Goal: Information Seeking & Learning: Learn about a topic

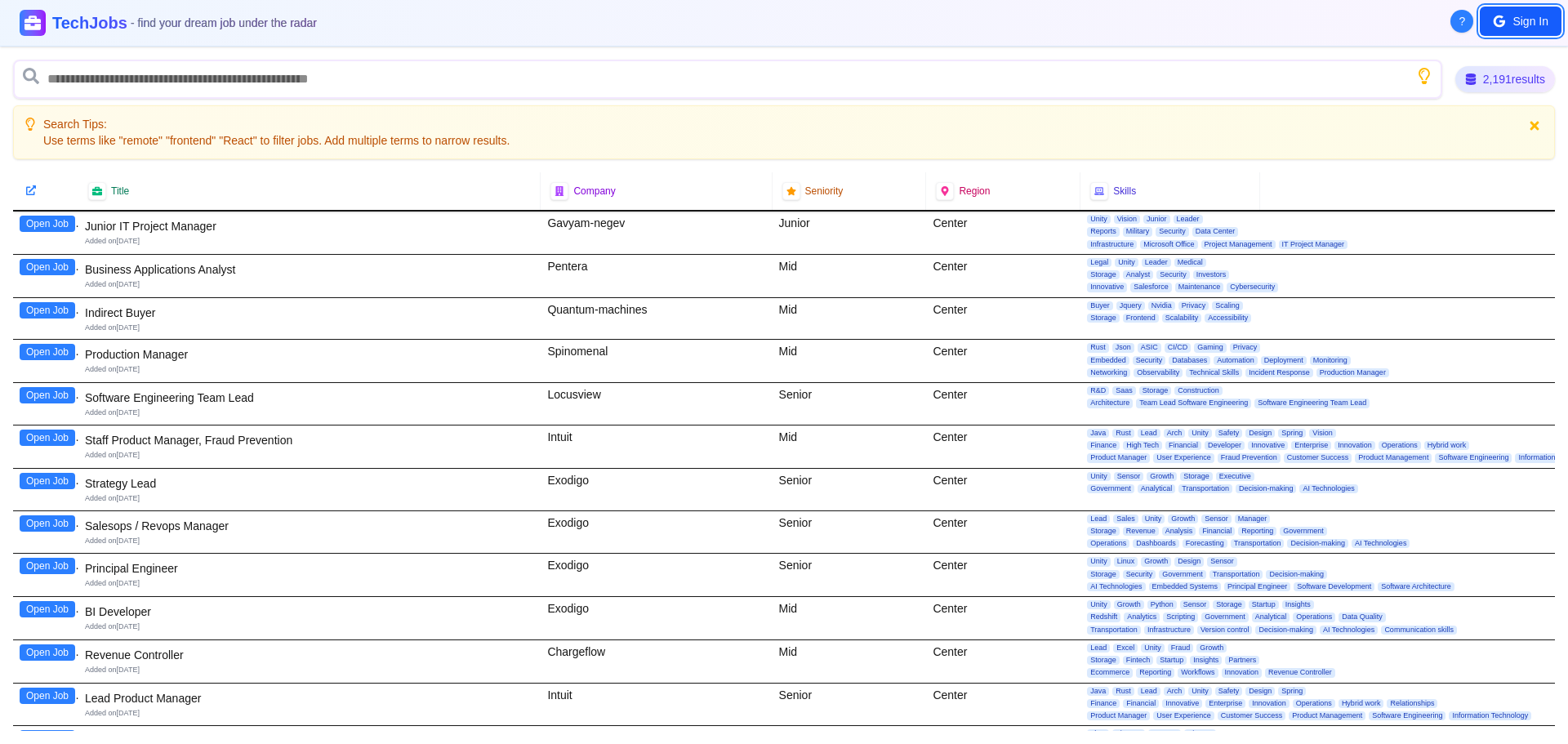
click at [1509, 23] on button "Sign In" at bounding box center [1520, 22] width 81 height 29
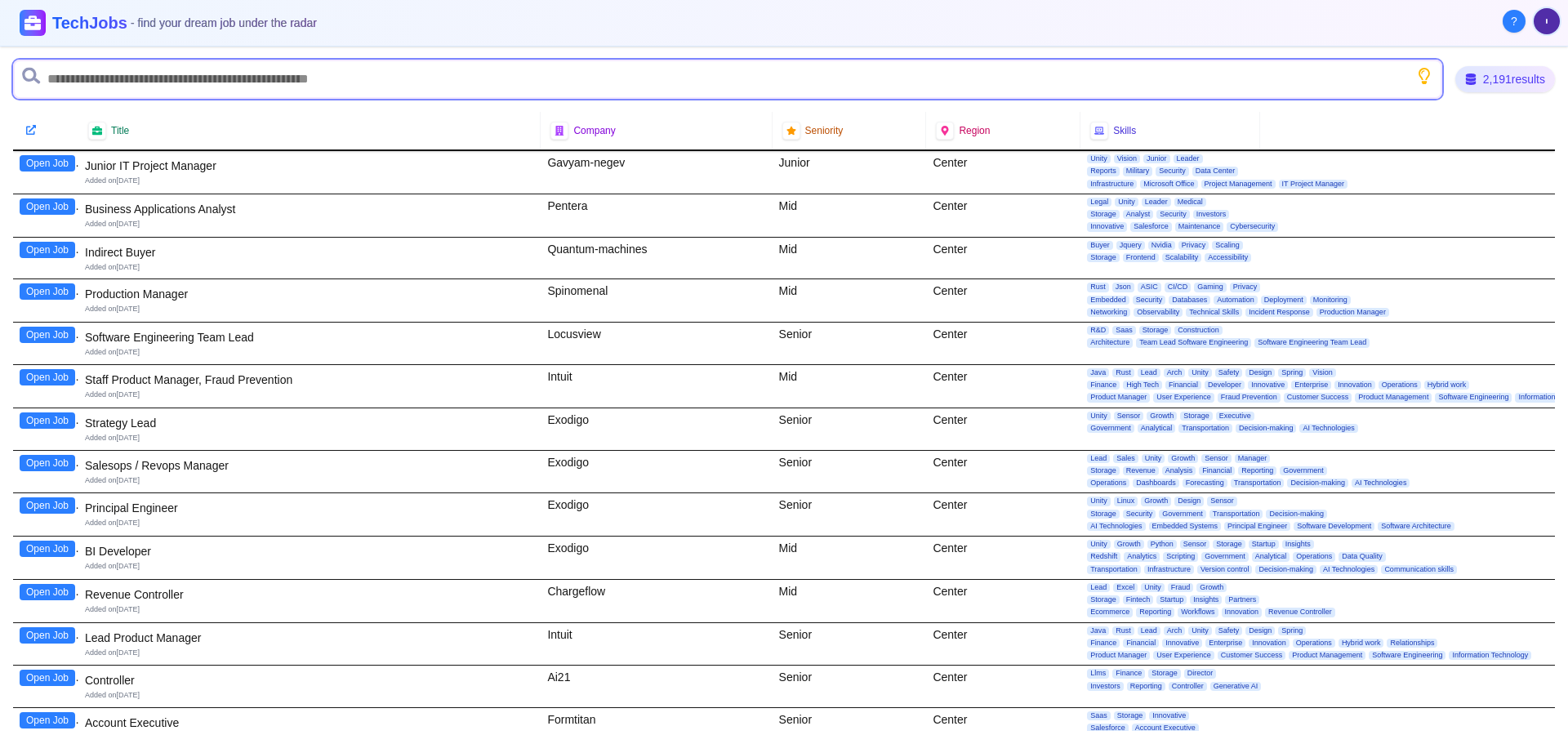
click at [167, 69] on input "text" at bounding box center [727, 79] width 1429 height 39
type input "***"
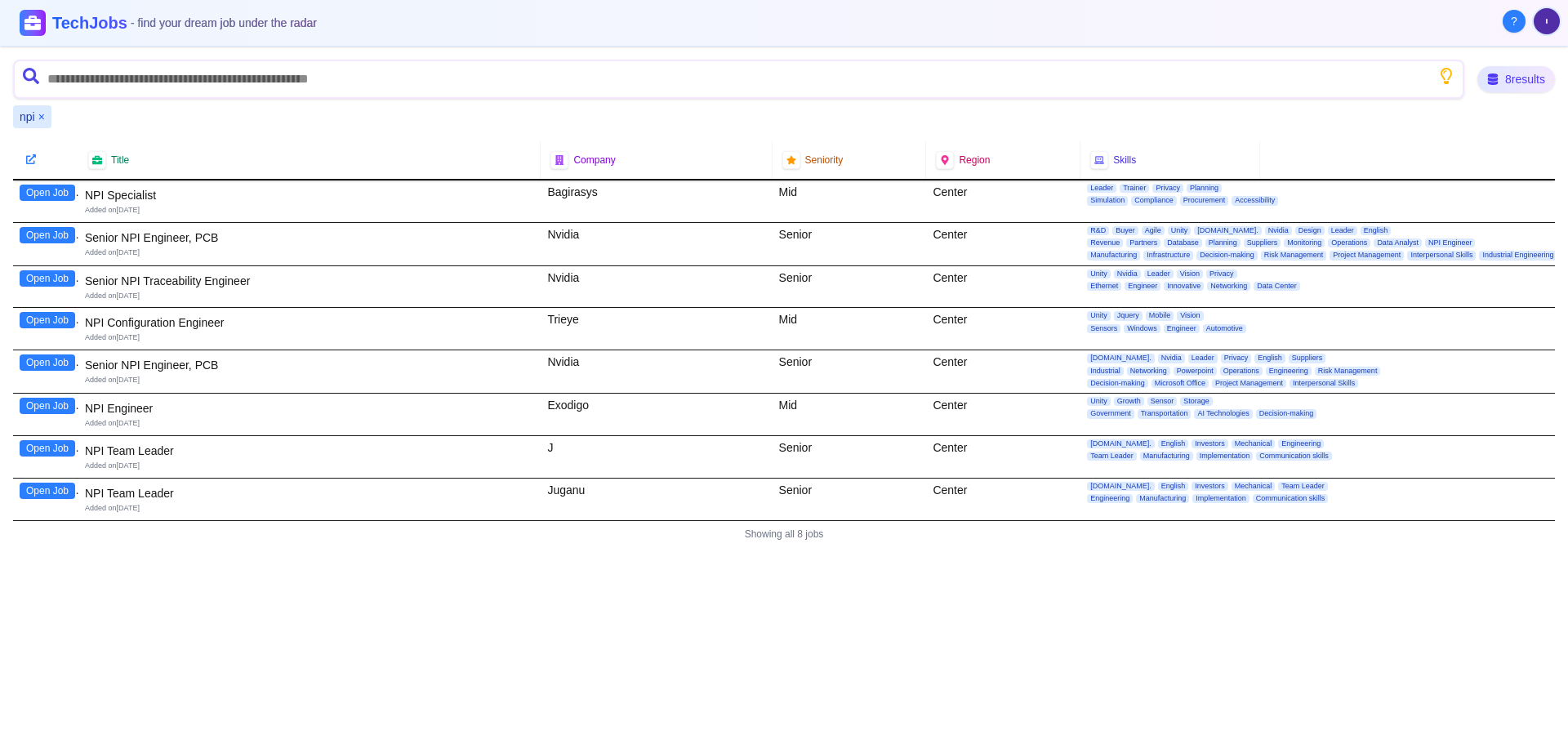
click at [58, 408] on button "Open Job" at bounding box center [47, 405] width 56 height 17
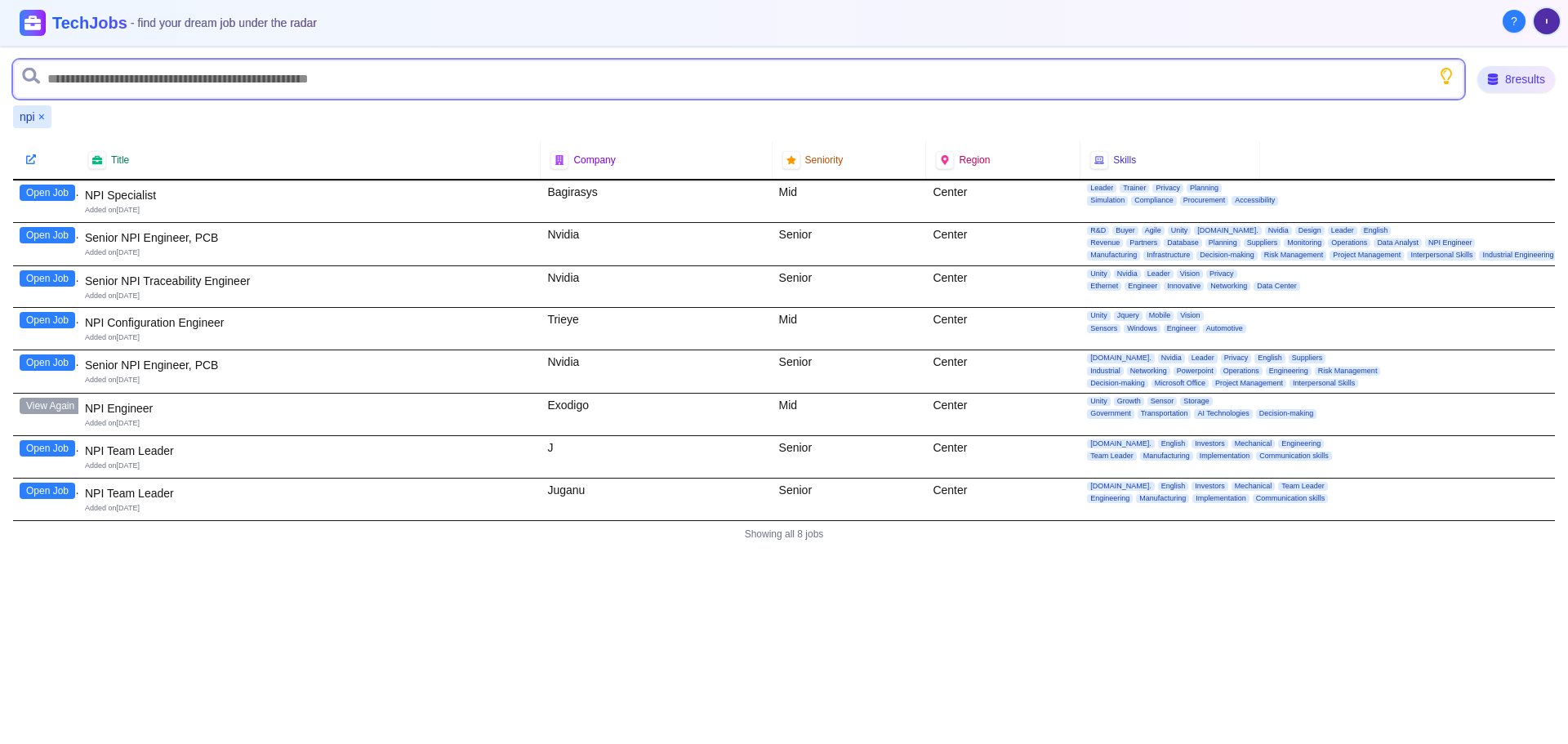
click at [116, 77] on input "text" at bounding box center [738, 79] width 1451 height 39
type input "*******"
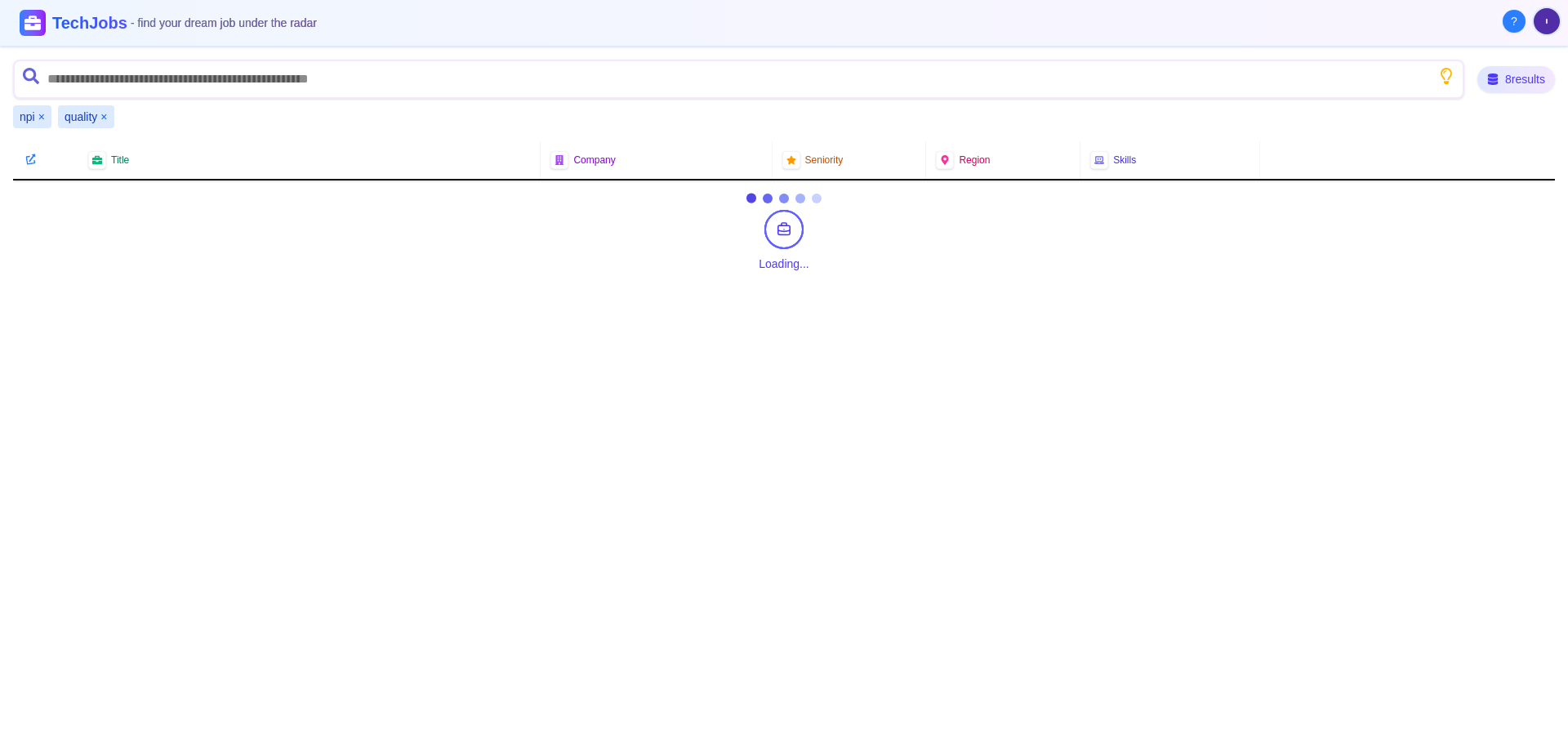
click at [41, 116] on button "×" at bounding box center [41, 116] width 7 height 17
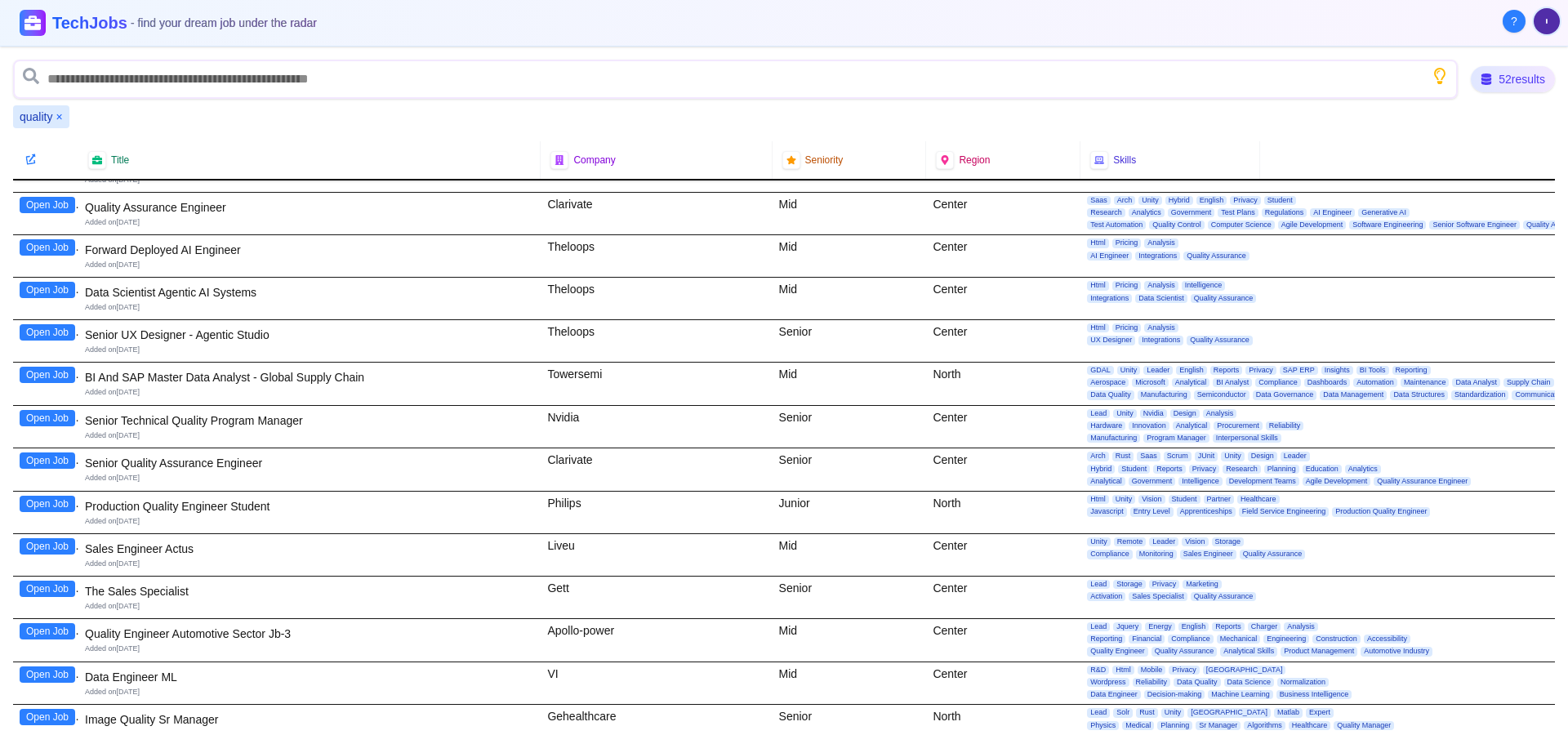
scroll to position [327, 0]
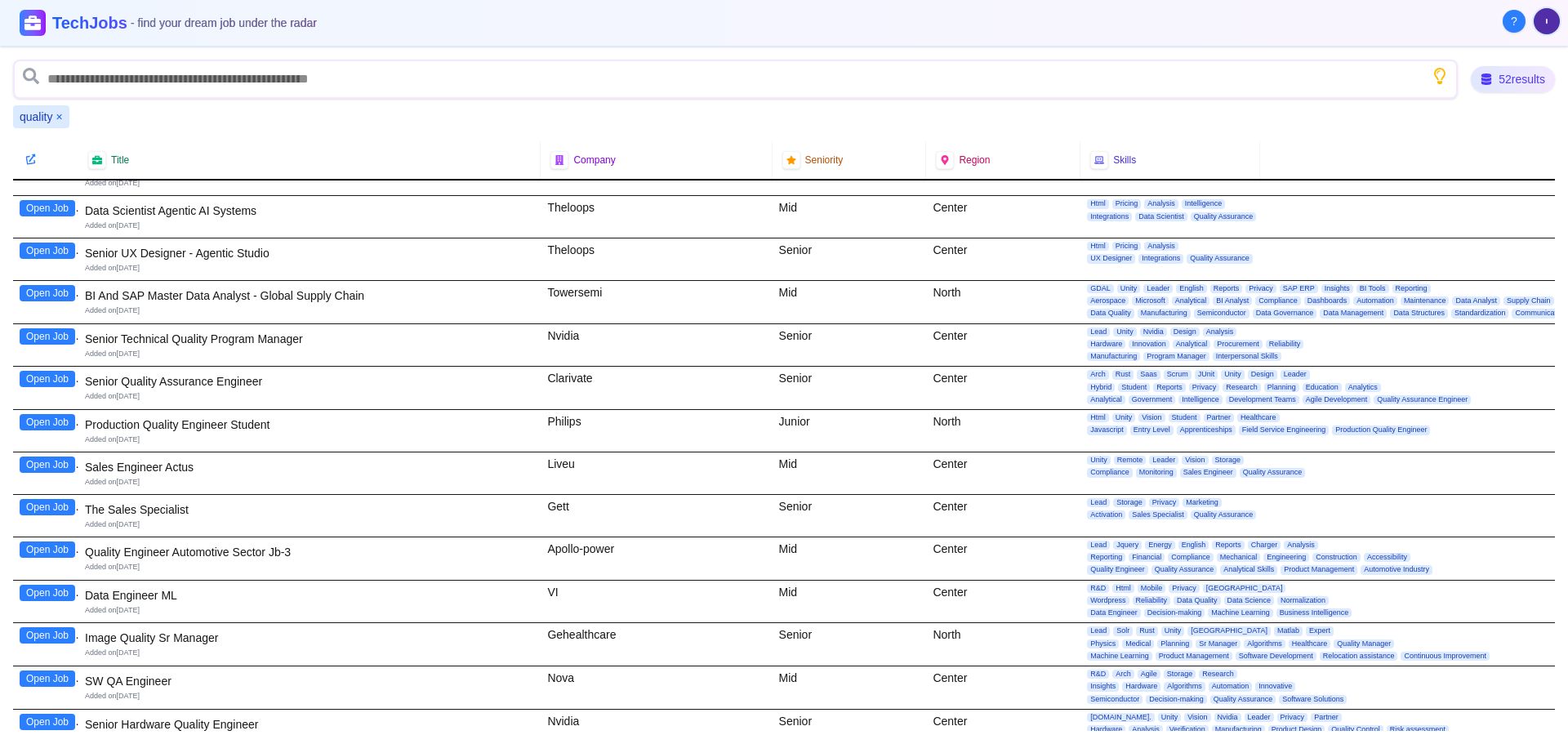
click at [32, 553] on button "Open Job" at bounding box center [47, 549] width 56 height 17
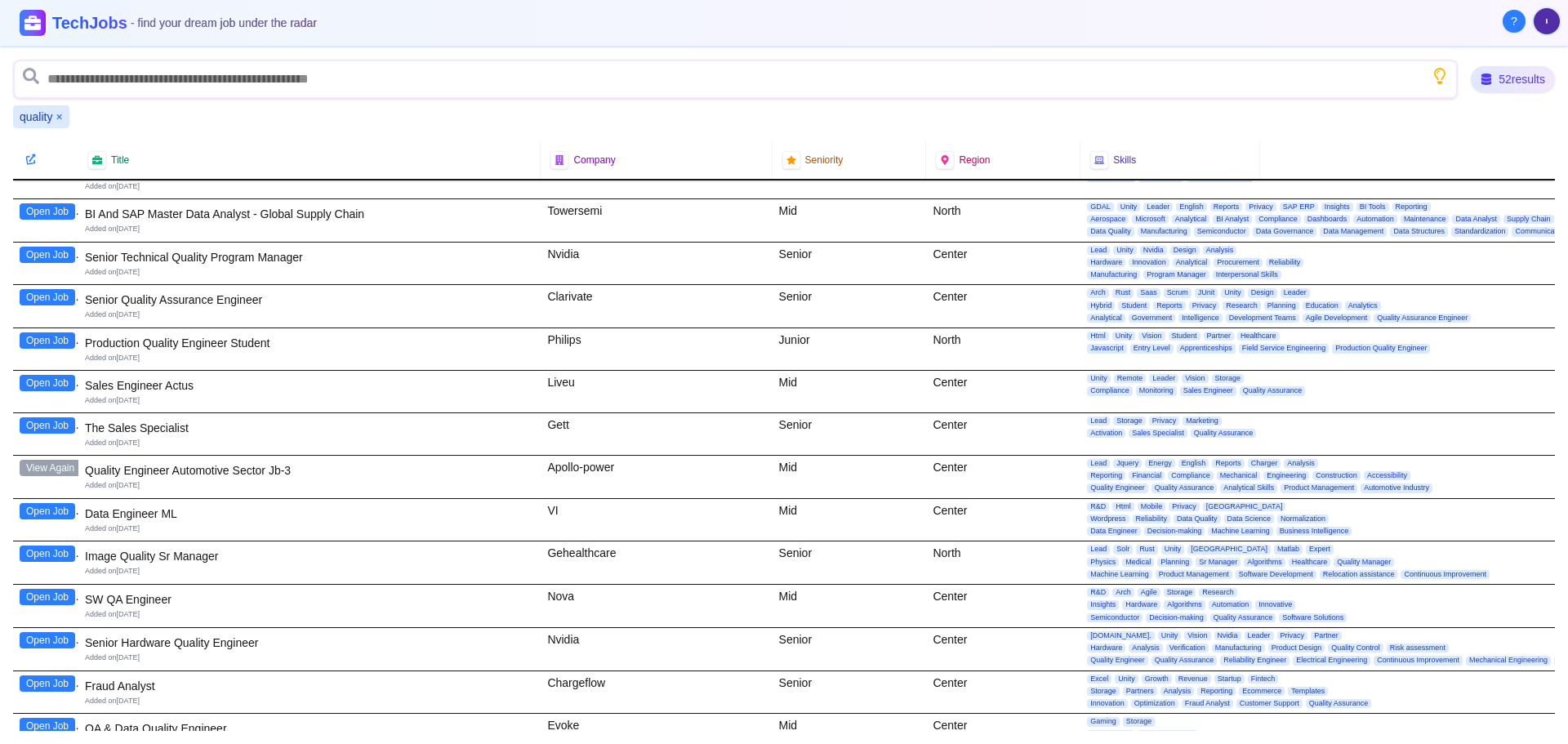
scroll to position [489, 0]
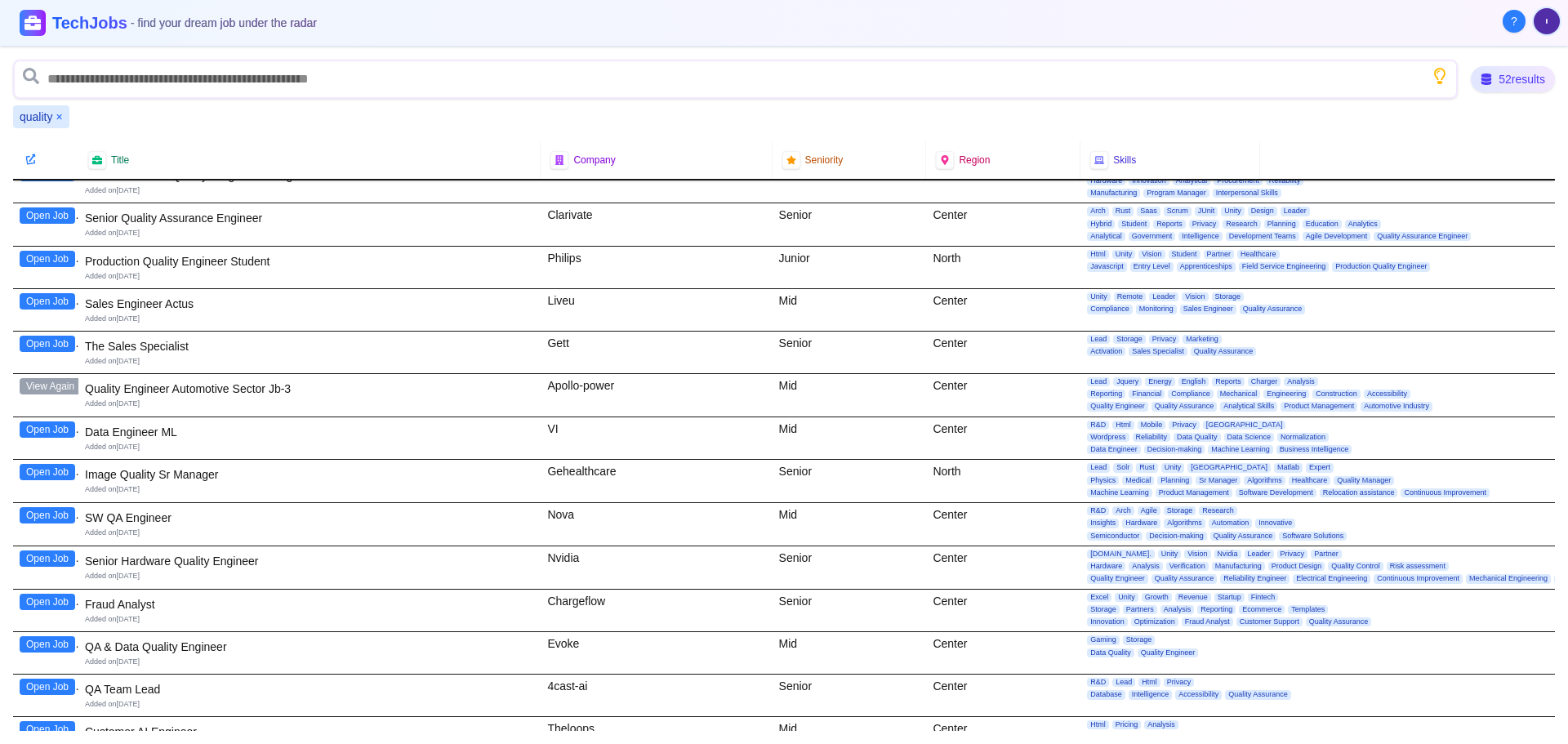
click at [66, 474] on button "Open Job" at bounding box center [47, 472] width 56 height 17
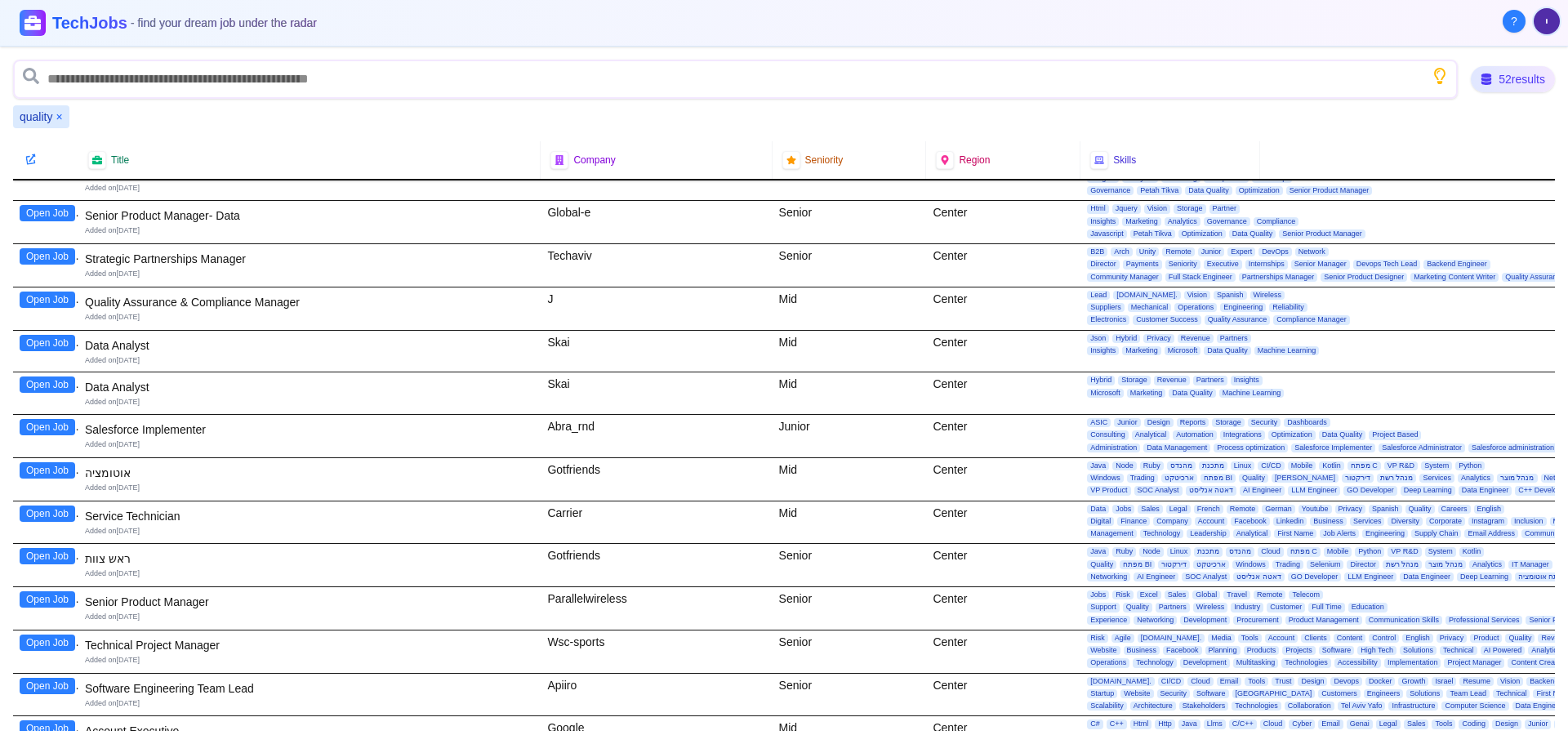
scroll to position [1388, 0]
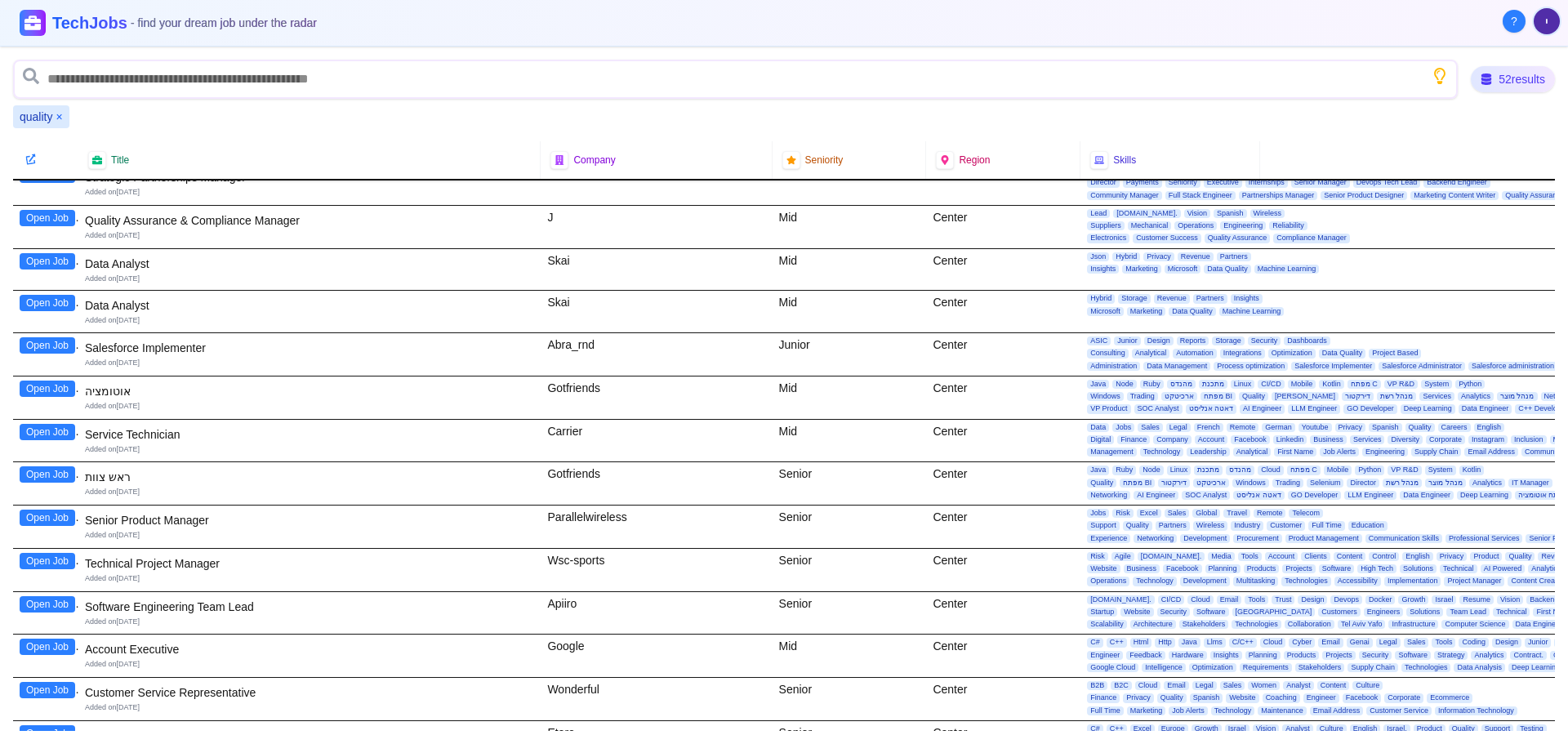
click at [60, 560] on button "Open Job" at bounding box center [47, 561] width 56 height 17
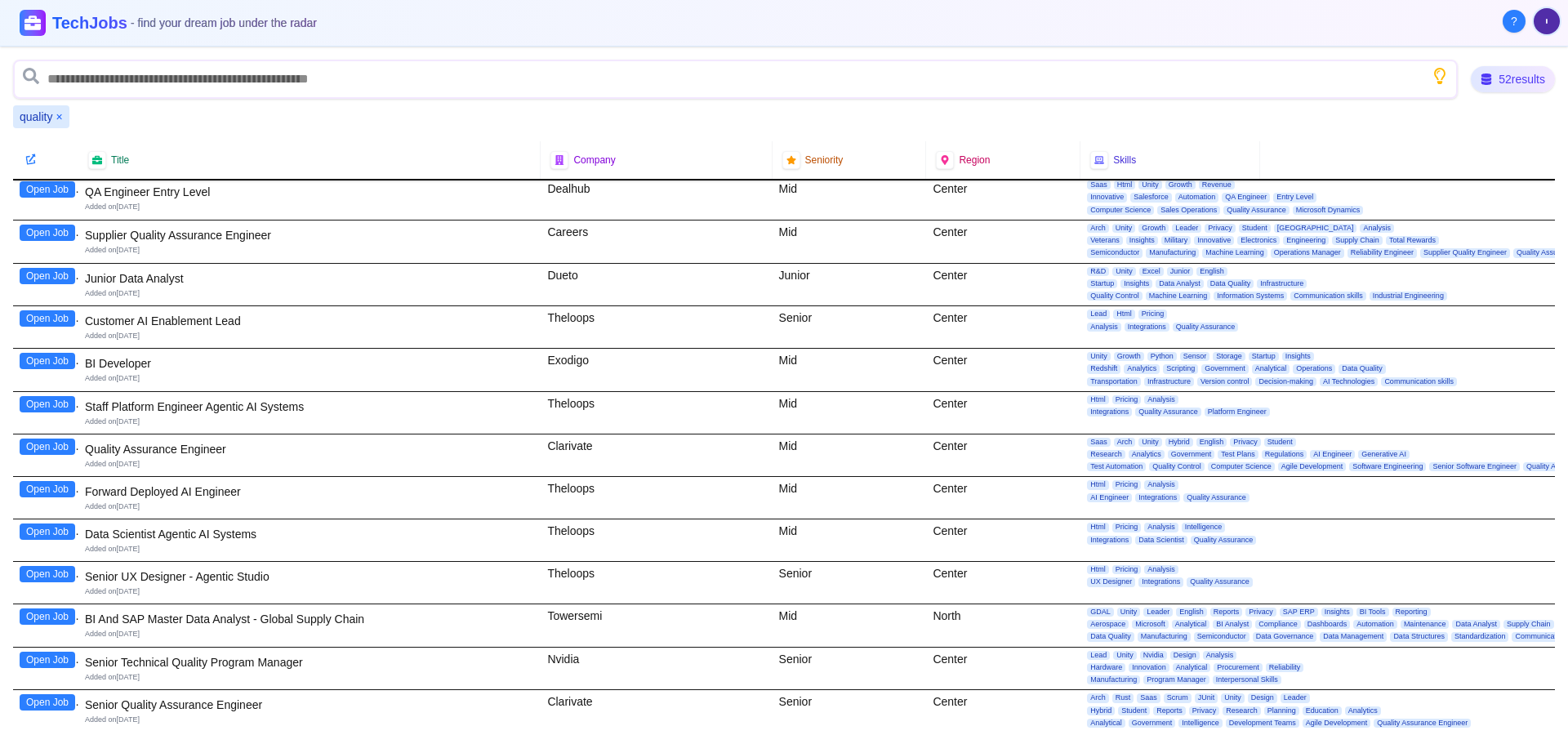
scroll to position [0, 0]
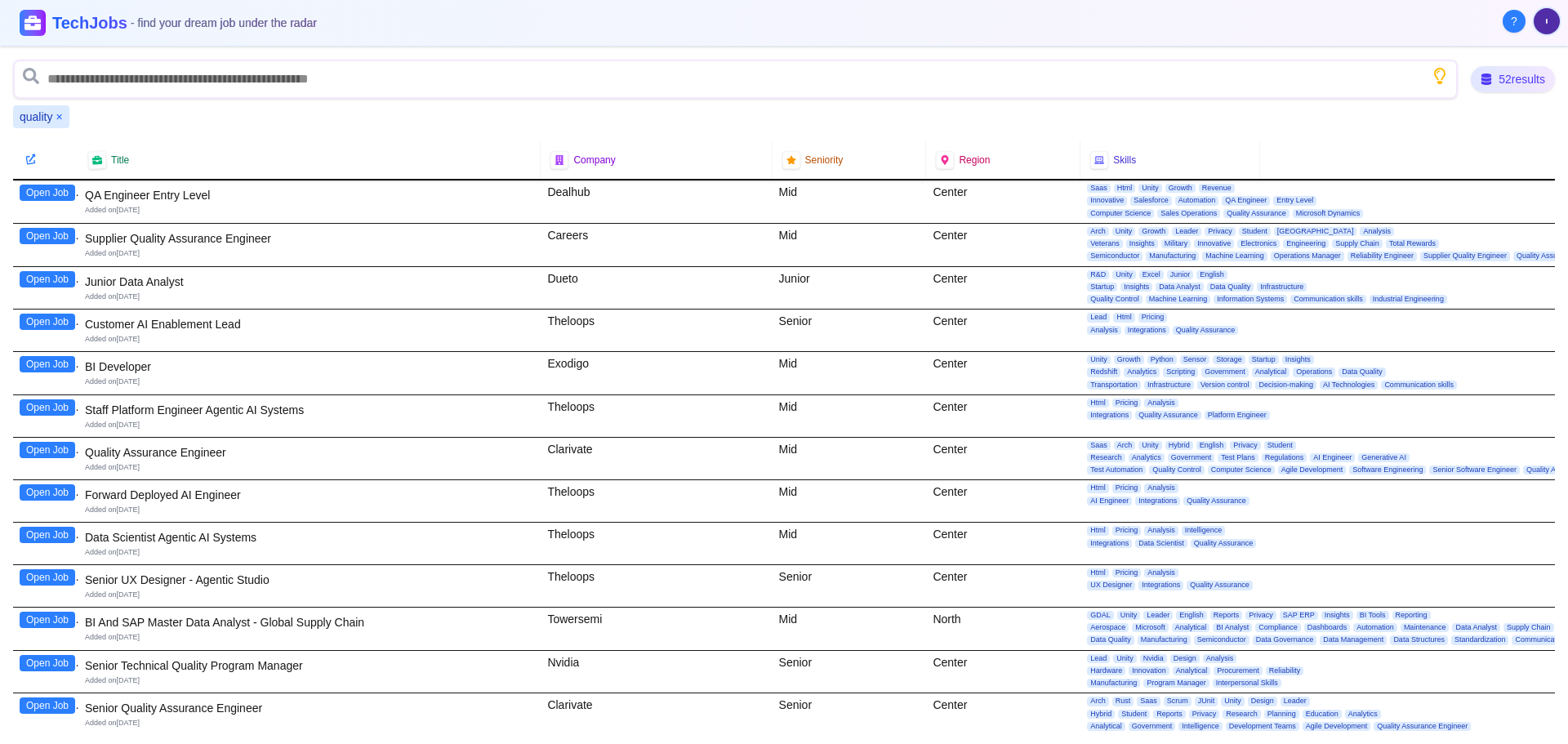
click at [59, 116] on button "×" at bounding box center [59, 116] width 7 height 17
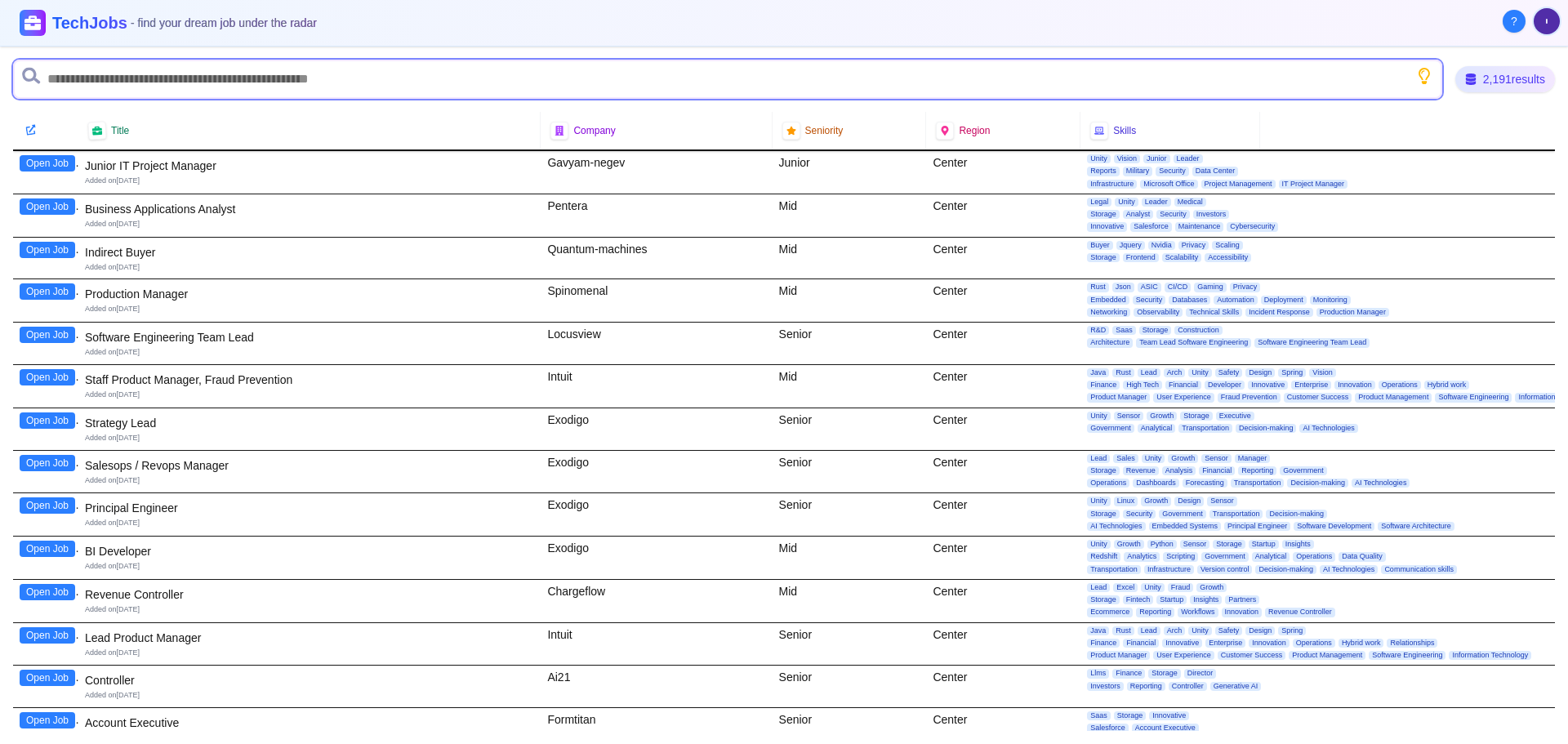
click at [108, 76] on input "text" at bounding box center [727, 79] width 1429 height 39
type input "**********"
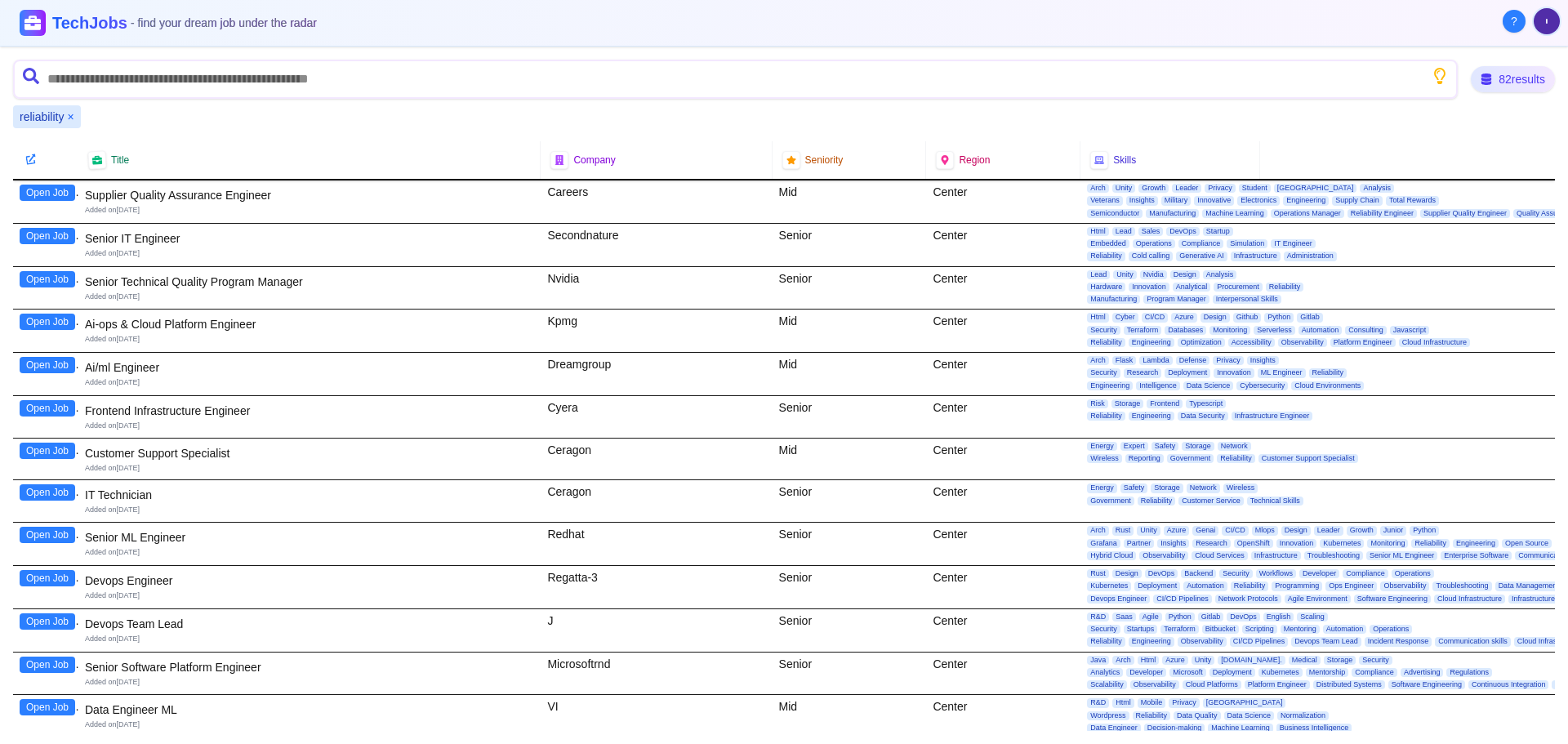
click at [70, 275] on button "Open Job" at bounding box center [47, 279] width 56 height 17
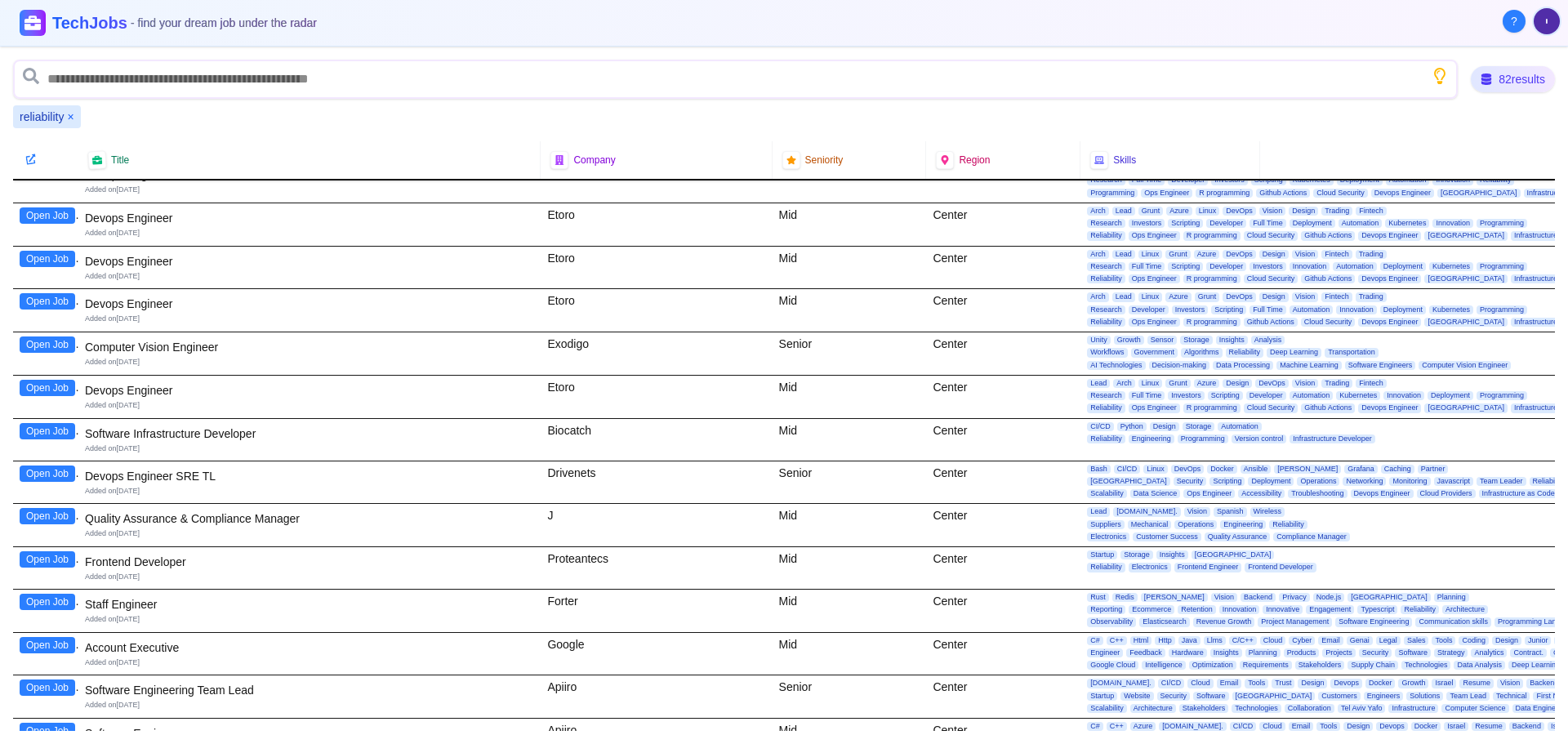
scroll to position [3008, 0]
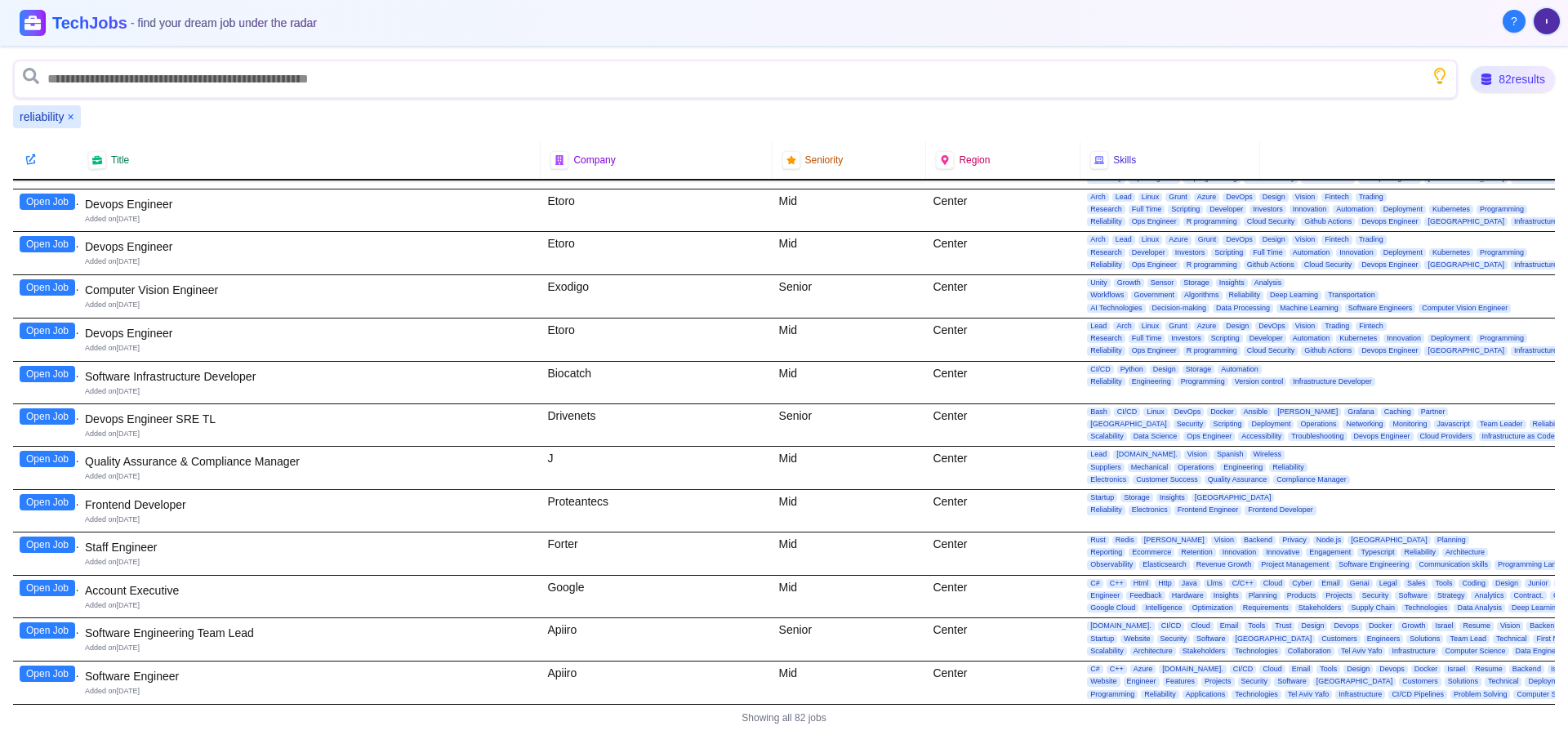
click at [72, 116] on button "×" at bounding box center [70, 116] width 7 height 17
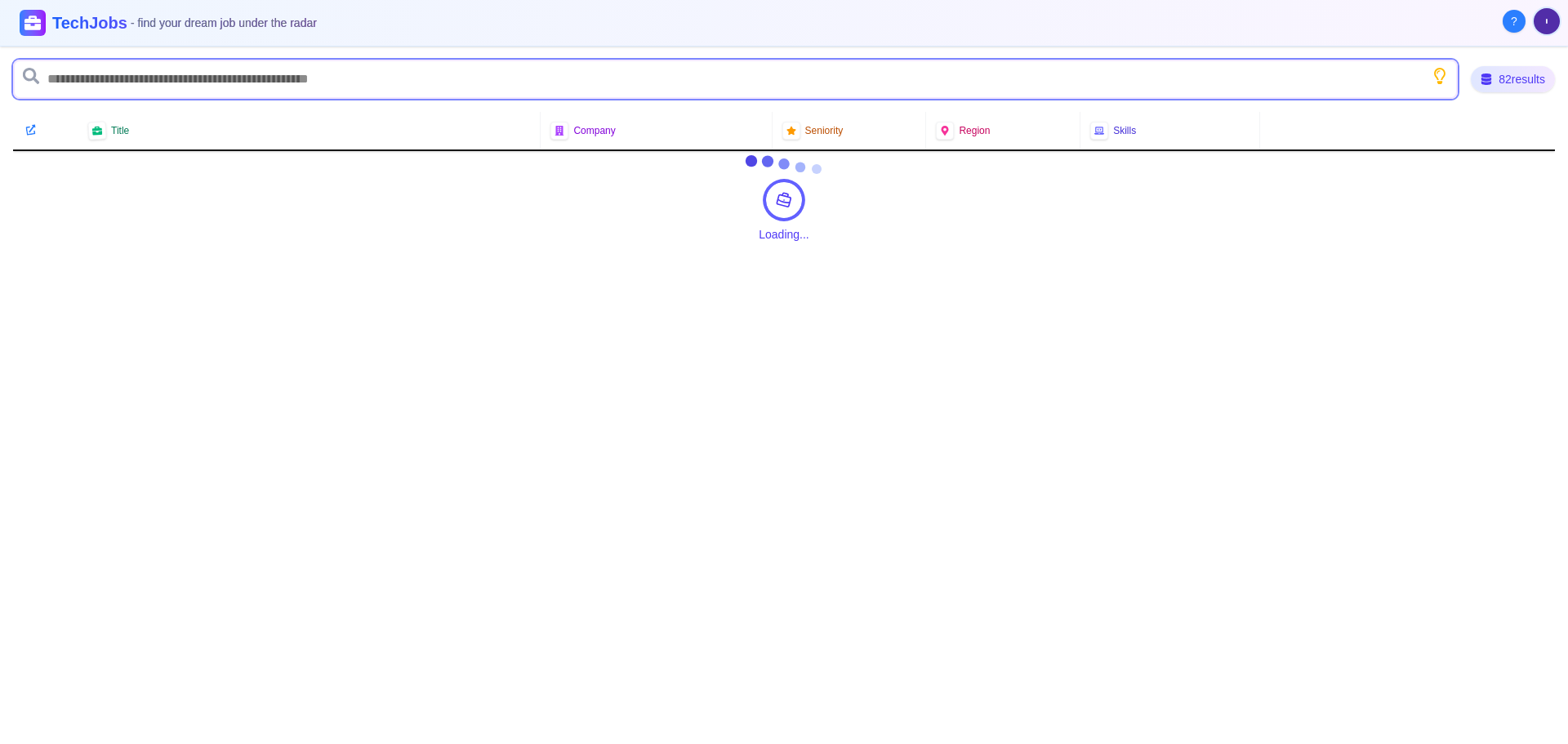
click at [97, 82] on input "text" at bounding box center [735, 79] width 1445 height 39
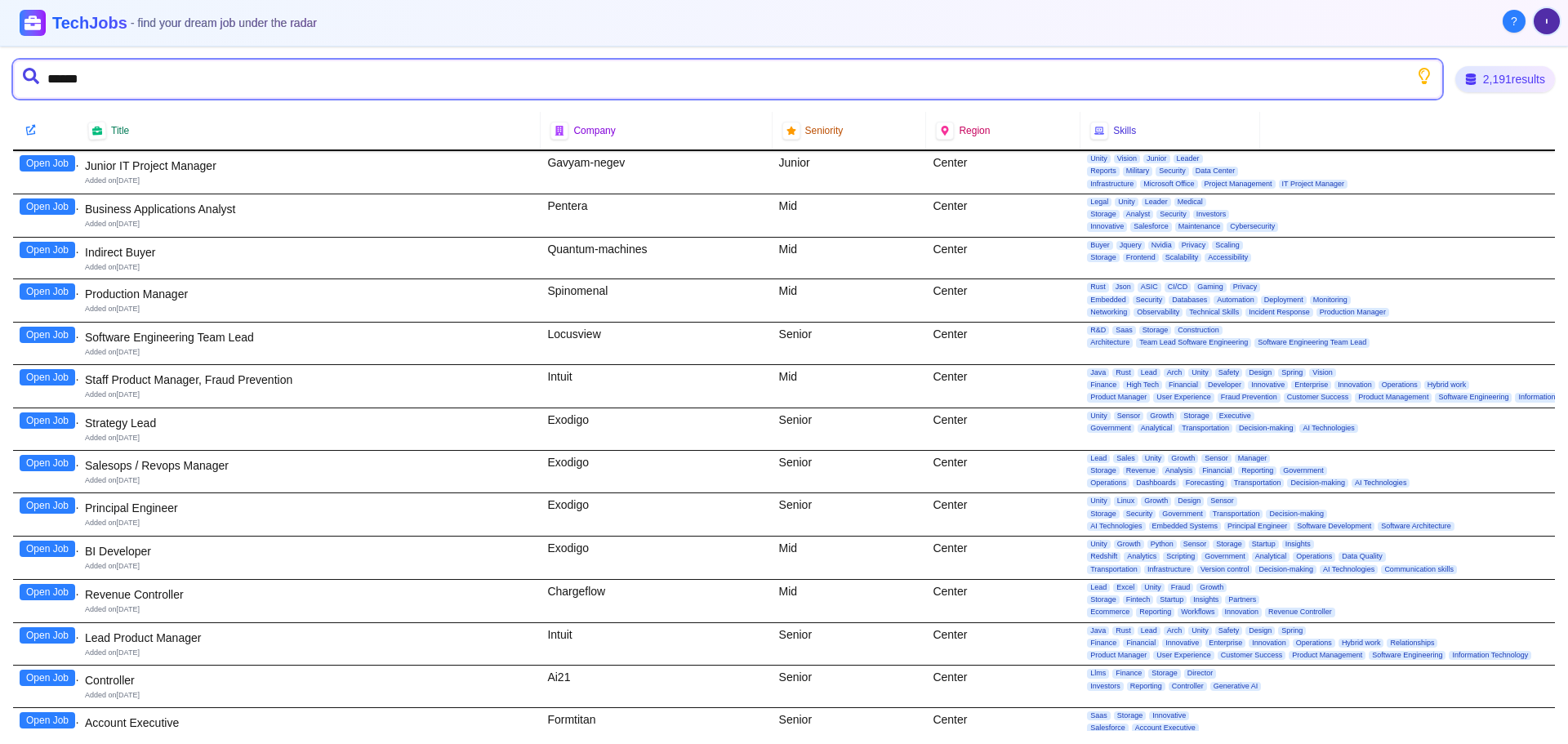
type input "*******"
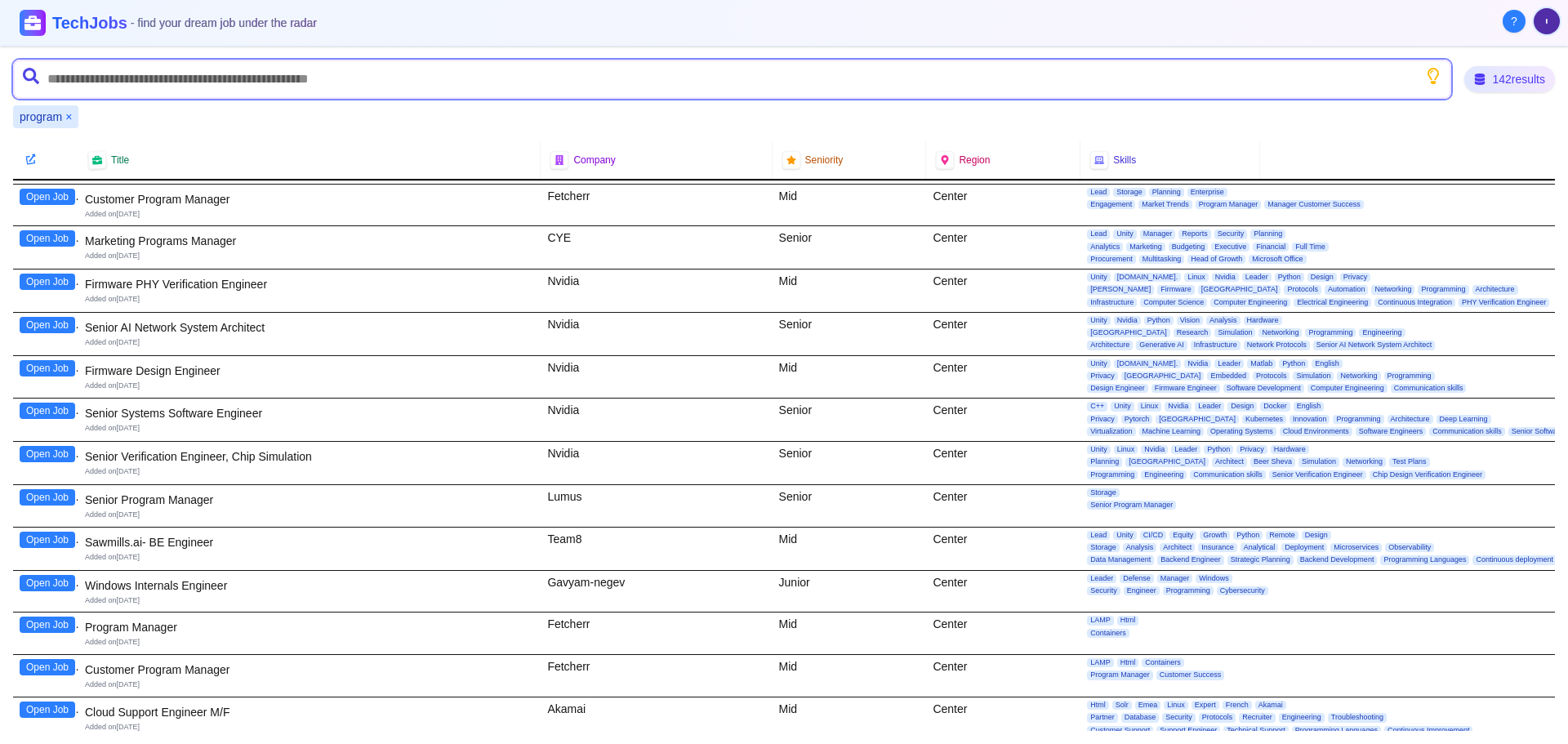
scroll to position [163, 0]
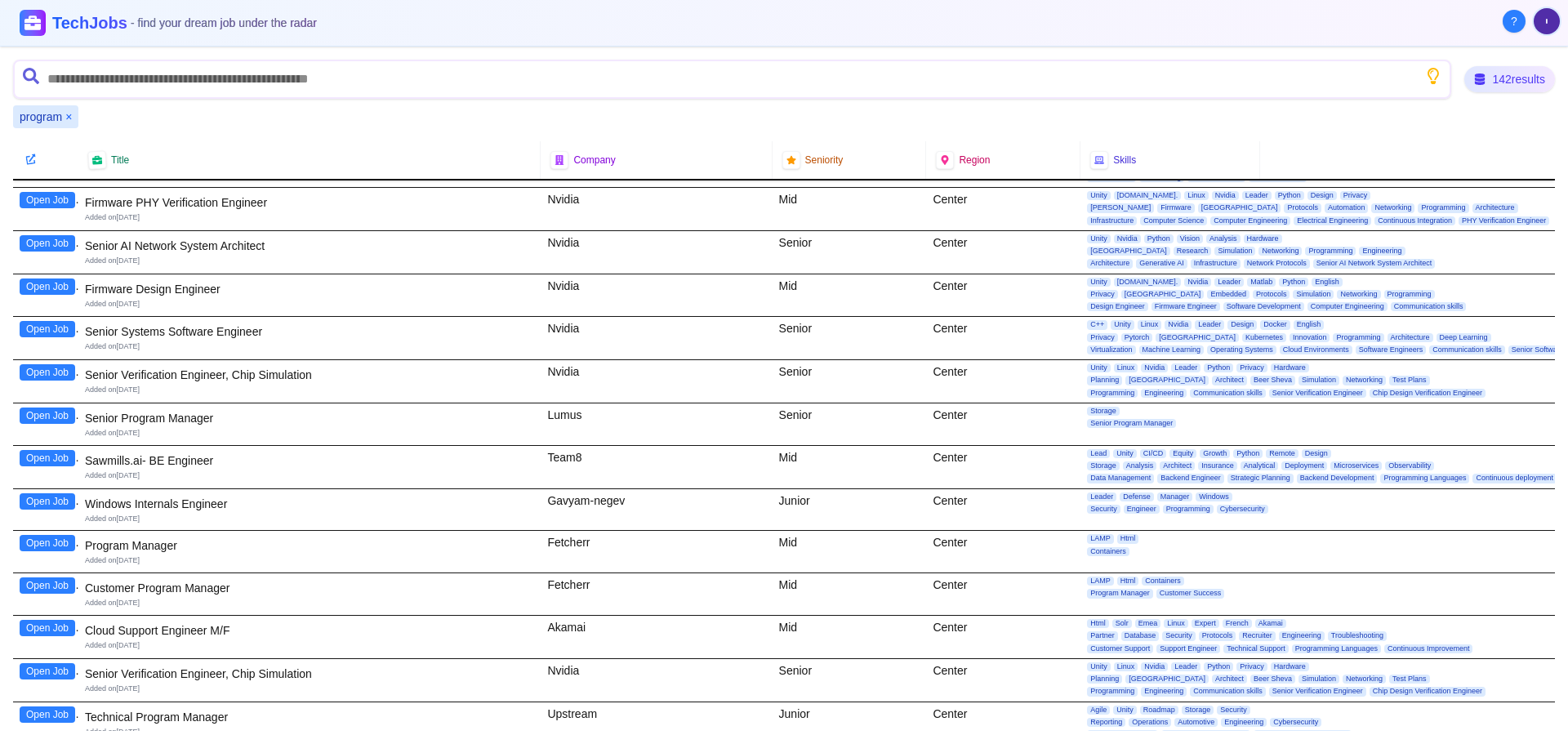
click at [56, 542] on button "Open Job" at bounding box center [47, 542] width 56 height 17
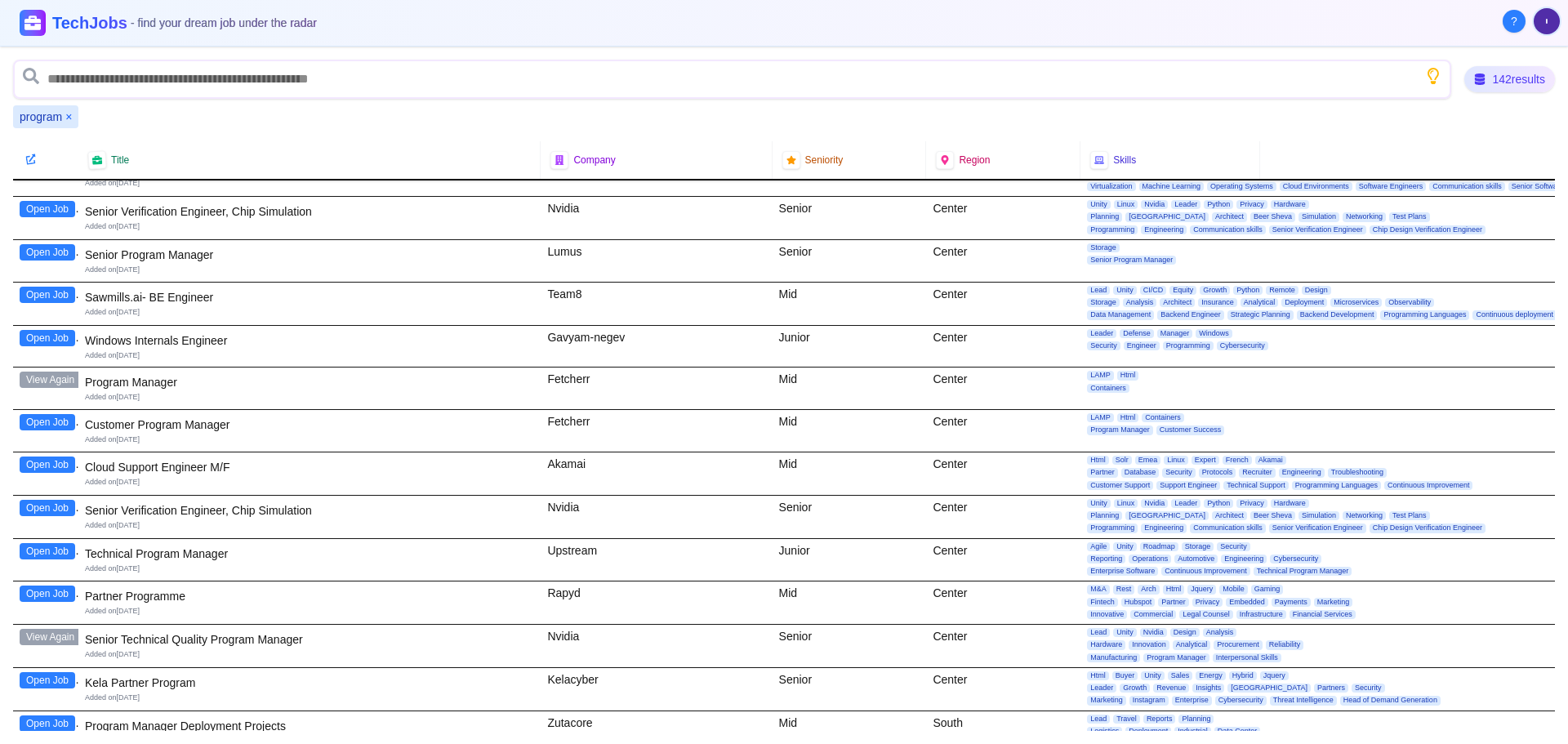
scroll to position [408, 0]
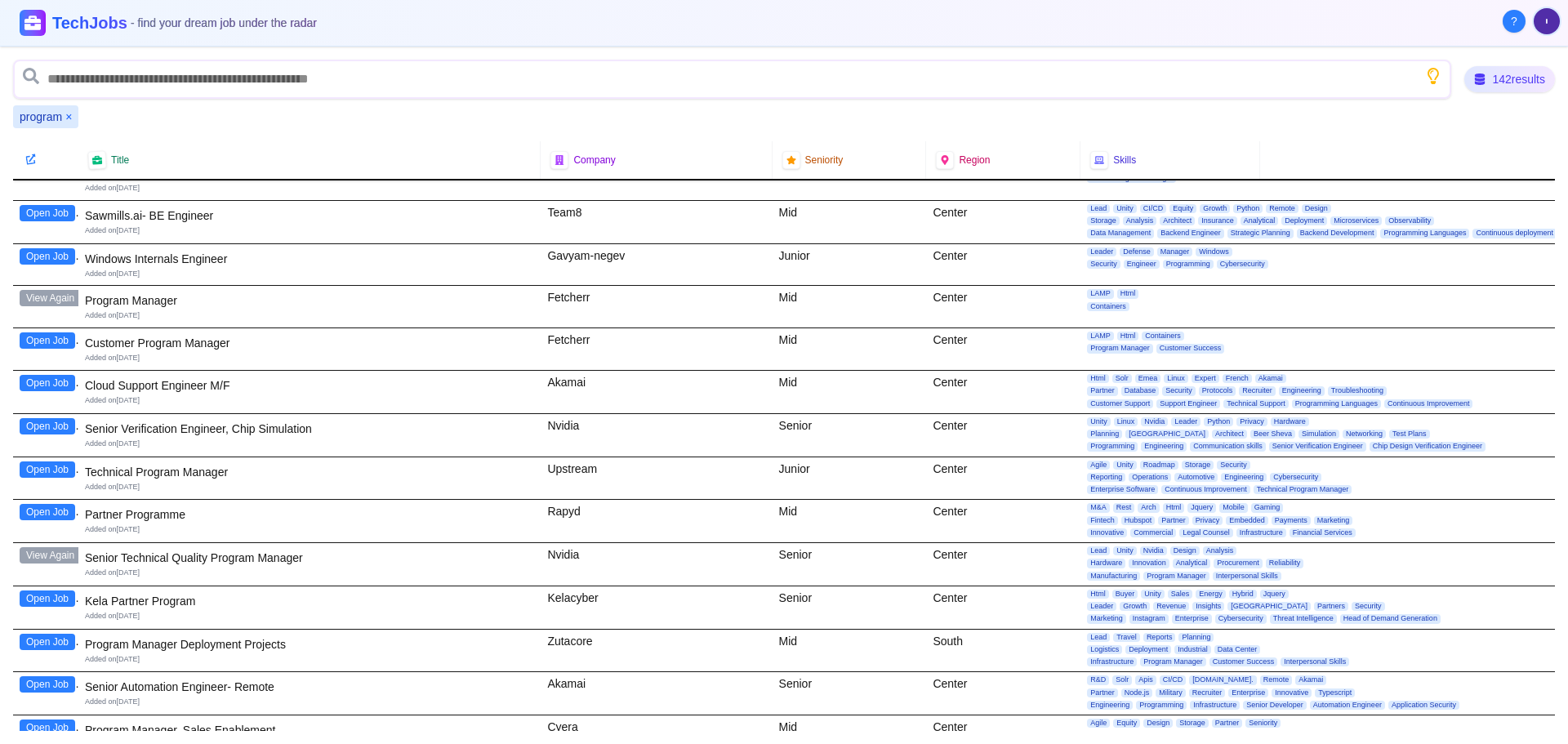
click at [67, 465] on button "Open Job" at bounding box center [47, 469] width 56 height 17
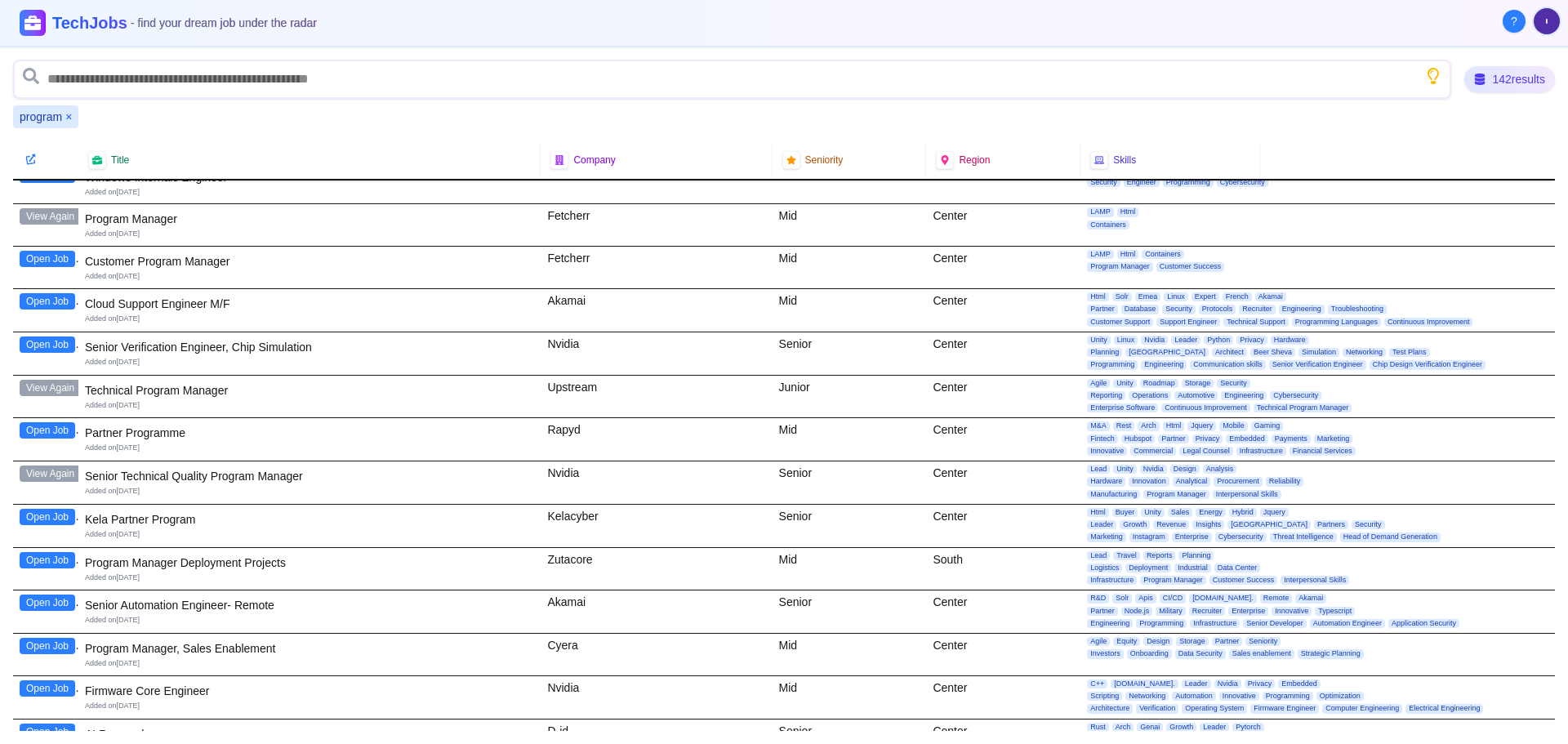
scroll to position [572, 0]
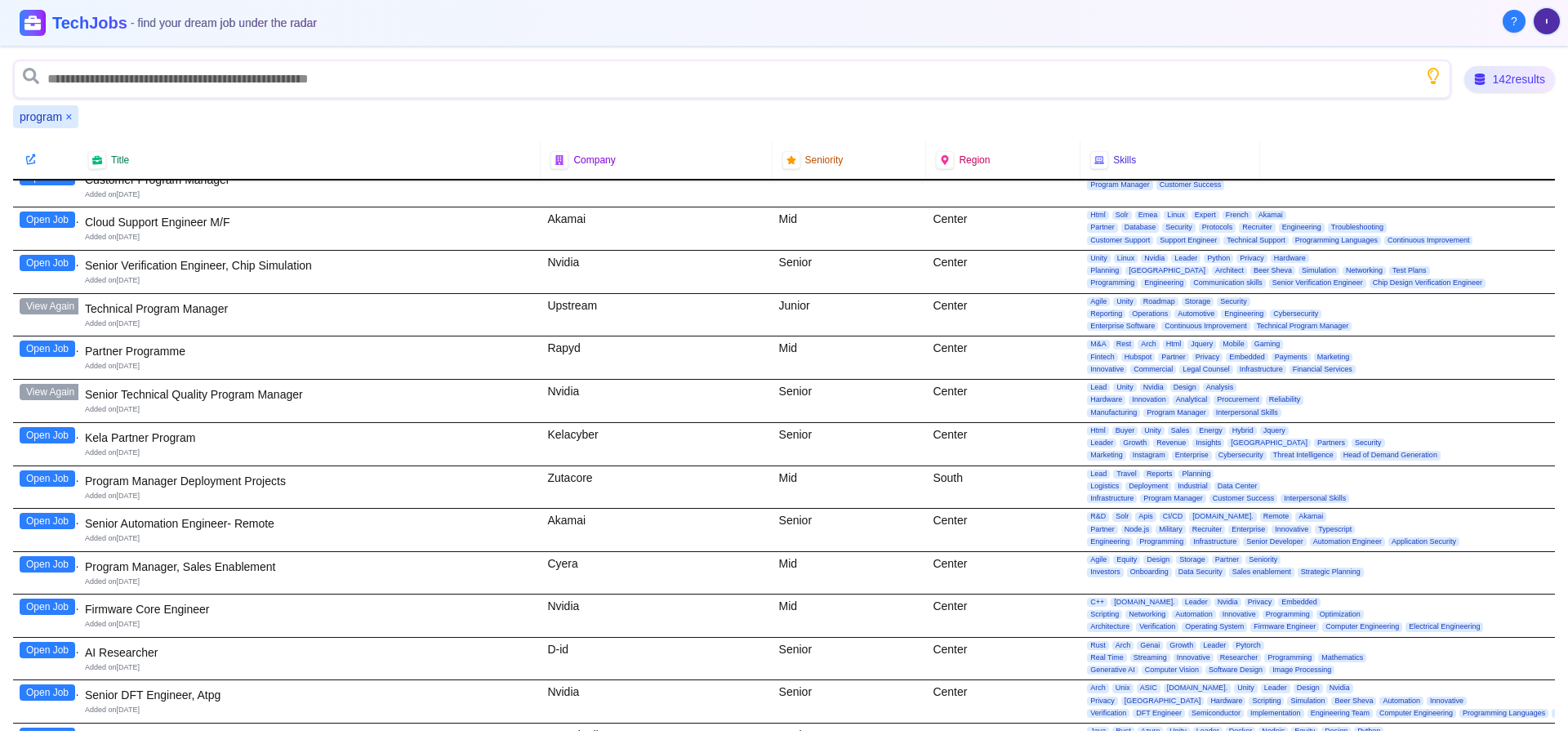
click at [61, 476] on button "Open Job" at bounding box center [47, 478] width 56 height 17
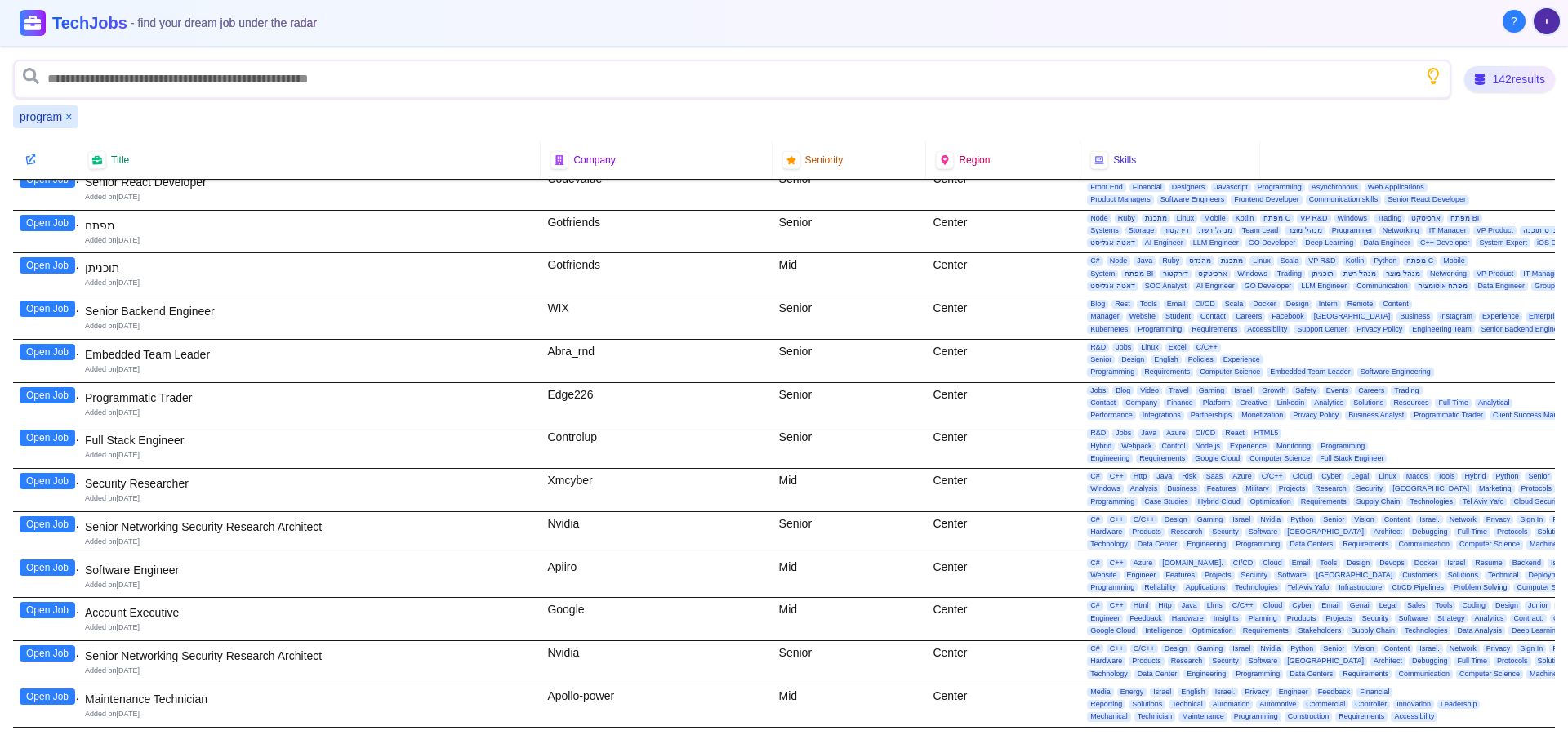
scroll to position [5586, 0]
